Goal: Task Accomplishment & Management: Use online tool/utility

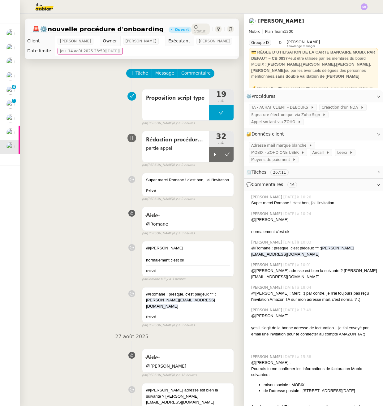
scroll to position [4, 0]
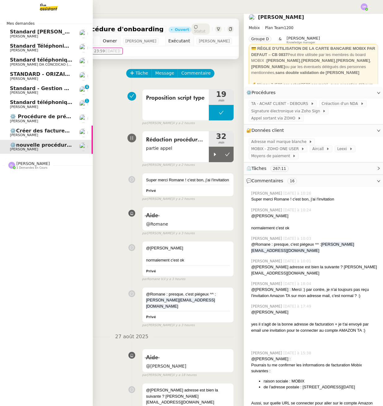
click at [16, 102] on span "Standard téléphonique - août 2025" at bounding box center [59, 102] width 98 height 6
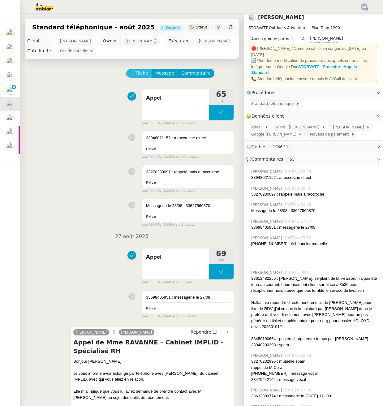
click at [137, 77] on span "Tâche" at bounding box center [141, 73] width 13 height 7
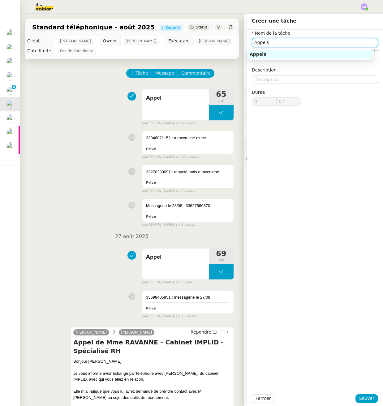
click at [313, 56] on div "Appels" at bounding box center [310, 54] width 121 height 6
type input "Appels"
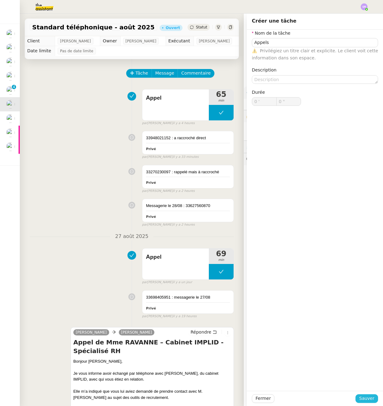
click at [369, 396] on span "Sauver" at bounding box center [366, 398] width 15 height 7
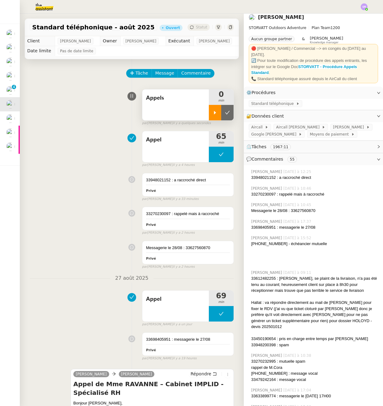
click at [212, 115] on icon at bounding box center [214, 112] width 5 height 5
click at [217, 120] on div at bounding box center [221, 112] width 25 height 15
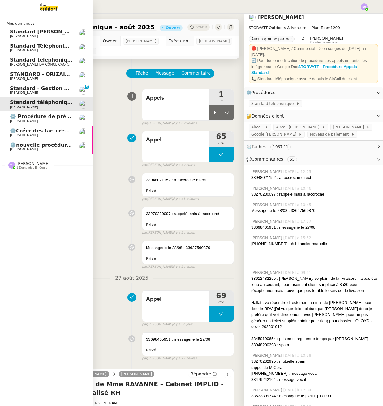
click at [52, 91] on span "Standard - Gestion des appels entrants - août 2025" at bounding box center [82, 88] width 144 height 6
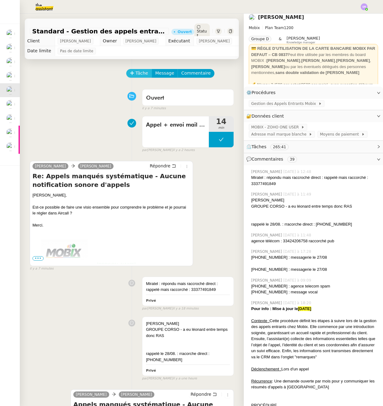
click at [135, 72] on span "Tâche" at bounding box center [141, 73] width 13 height 7
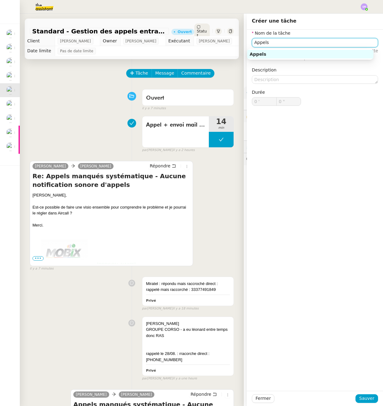
click at [293, 53] on div "Appels" at bounding box center [310, 54] width 121 height 6
type input "Appels"
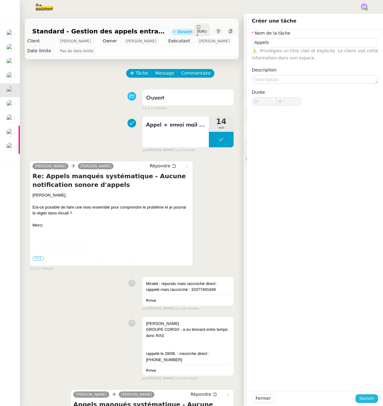
drag, startPoint x: 365, startPoint y: 397, endPoint x: 353, endPoint y: 374, distance: 26.7
click at [365, 397] on span "Sauver" at bounding box center [366, 398] width 15 height 7
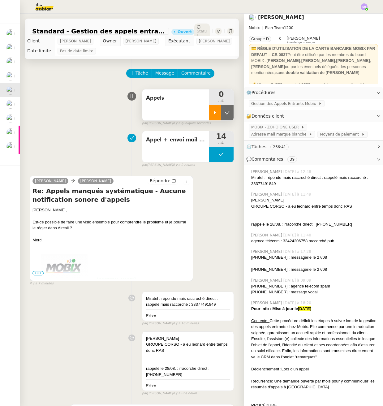
click at [212, 114] on icon at bounding box center [214, 112] width 5 height 5
click at [190, 90] on div "Appels" at bounding box center [175, 104] width 66 height 31
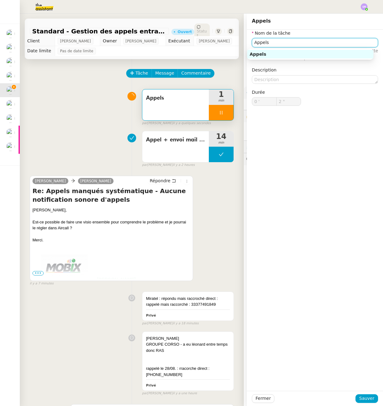
drag, startPoint x: 248, startPoint y: 42, endPoint x: 219, endPoint y: 42, distance: 29.4
click at [219, 42] on app-ticket "Standard - Gestion des appels entrants - [DATE] Ouvert Statut Client [PERSON_NA…" at bounding box center [201, 210] width 363 height 392
type input "3 ""
type input "Conne"
type input "4 ""
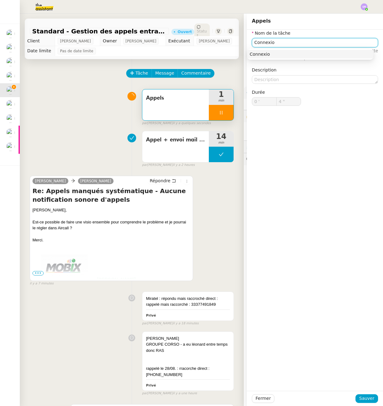
type input "Connexion"
click at [284, 54] on div "Connexion" at bounding box center [310, 54] width 121 height 6
type input "6 ""
type input "Connexion"
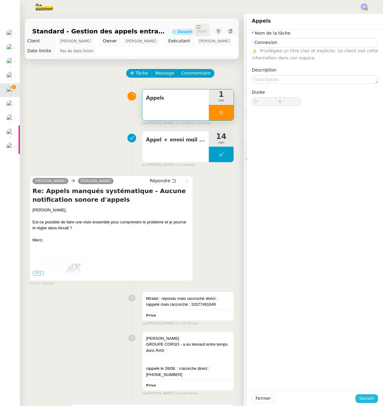
click at [361, 399] on span "Sauver" at bounding box center [366, 398] width 15 height 7
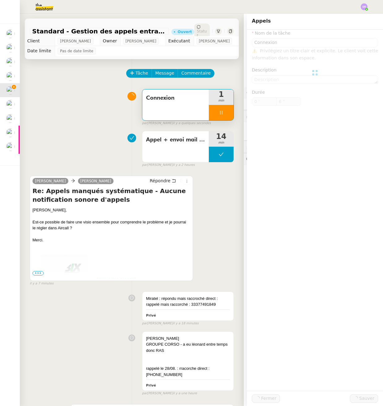
type input "7 ""
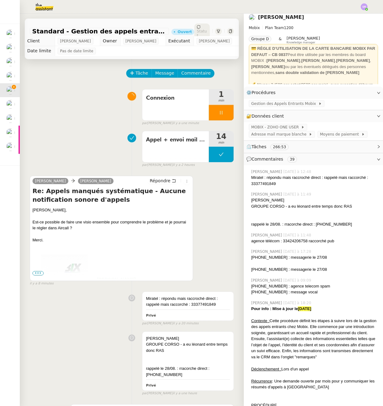
click at [217, 114] on div at bounding box center [221, 112] width 25 height 15
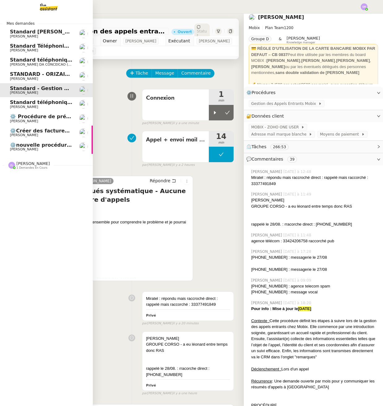
click at [21, 144] on span "⚙️nouvelle procédure d'onboarding" at bounding box center [59, 145] width 99 height 6
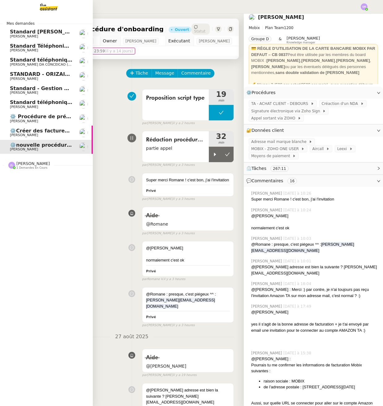
click at [53, 106] on span "[PERSON_NAME]" at bounding box center [41, 107] width 62 height 4
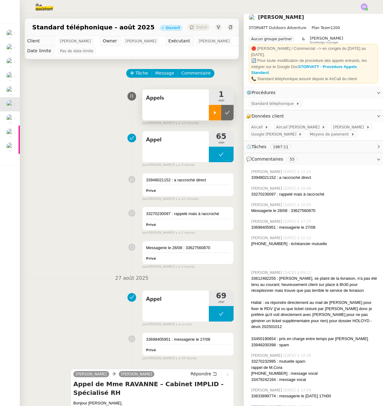
click at [209, 120] on div at bounding box center [215, 112] width 12 height 15
click at [216, 119] on div at bounding box center [221, 112] width 25 height 15
